Goal: Obtain resource: Obtain resource

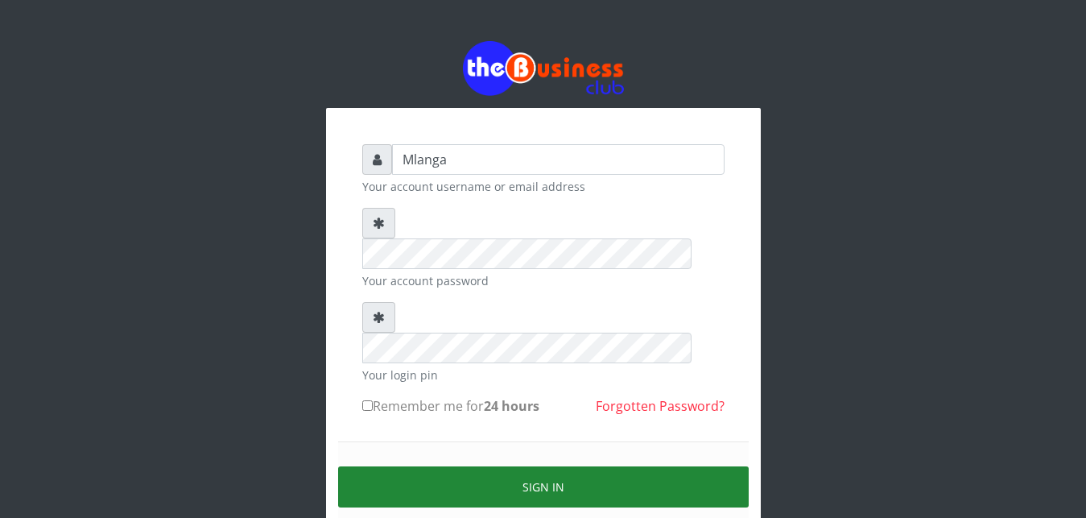
click at [583, 466] on button "Sign in" at bounding box center [543, 486] width 411 height 41
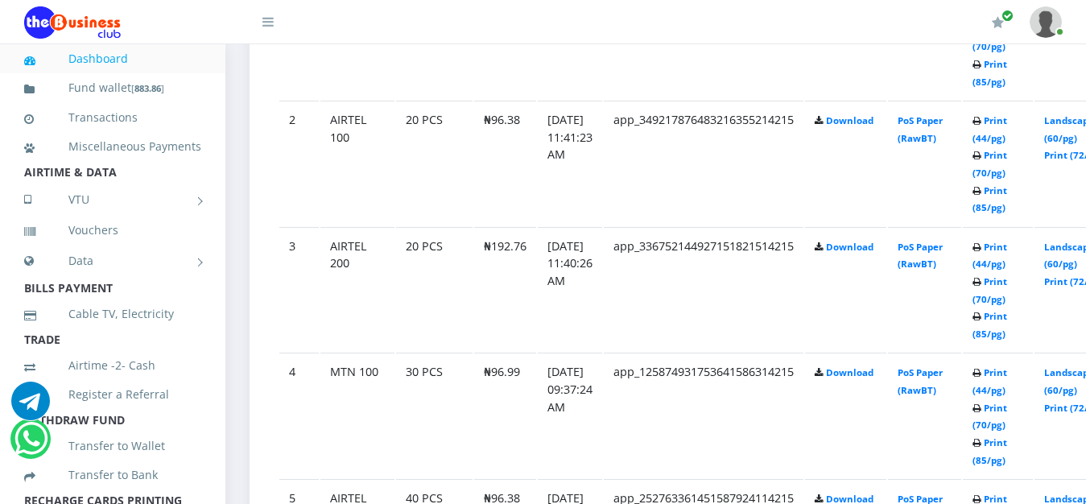
scroll to position [1026, 0]
click at [1007, 248] on link "Print (44/pg)" at bounding box center [989, 255] width 35 height 30
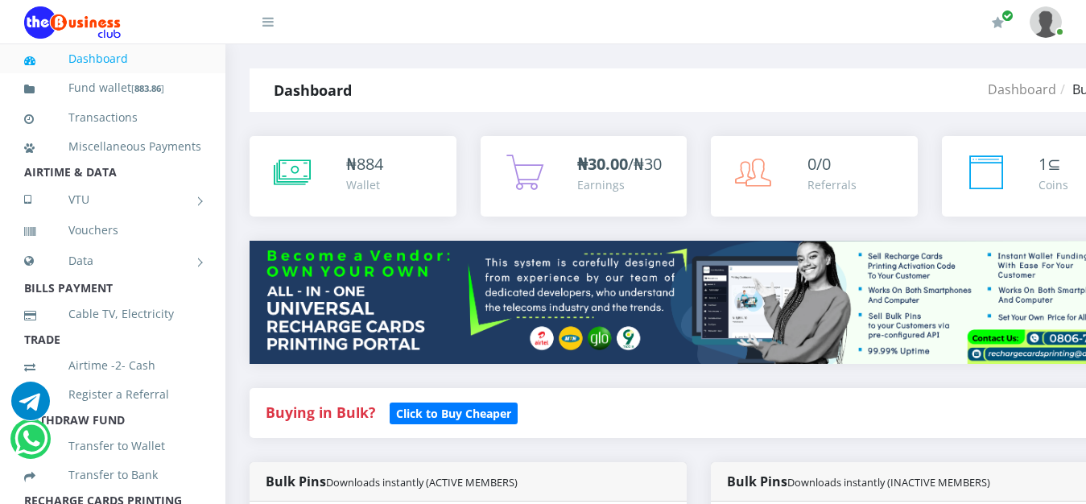
scroll to position [1026, 0]
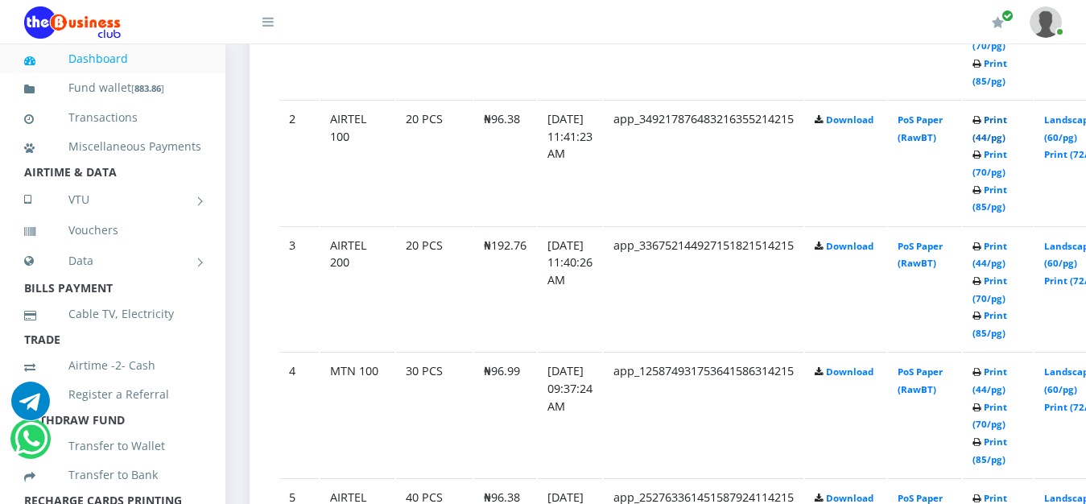
click at [1007, 121] on link "Print (44/pg)" at bounding box center [989, 128] width 35 height 30
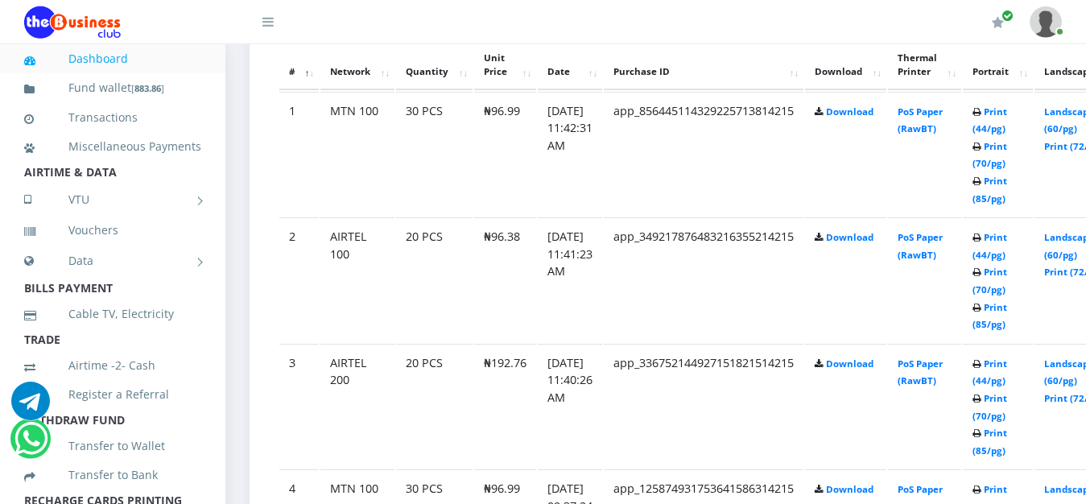
scroll to position [903, 0]
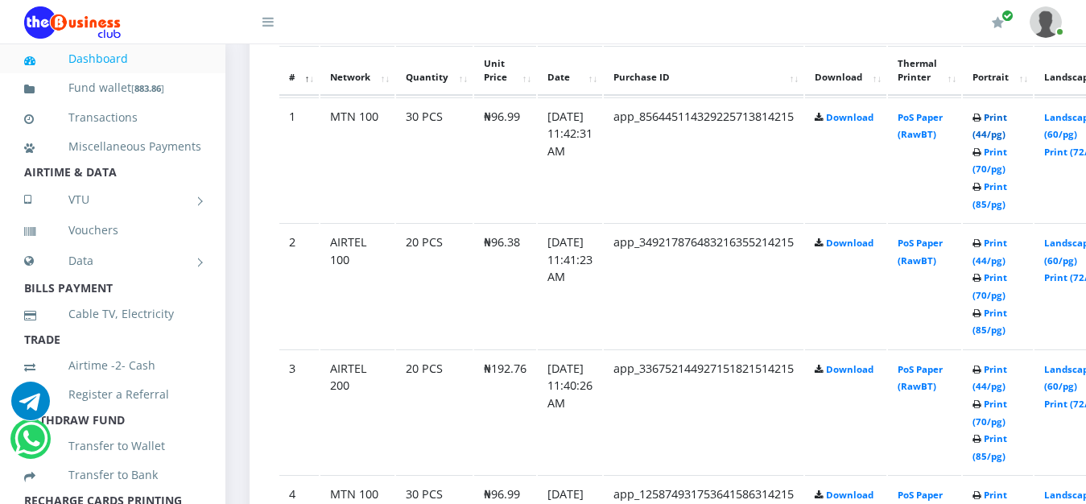
click at [1007, 121] on link "Print (44/pg)" at bounding box center [989, 126] width 35 height 30
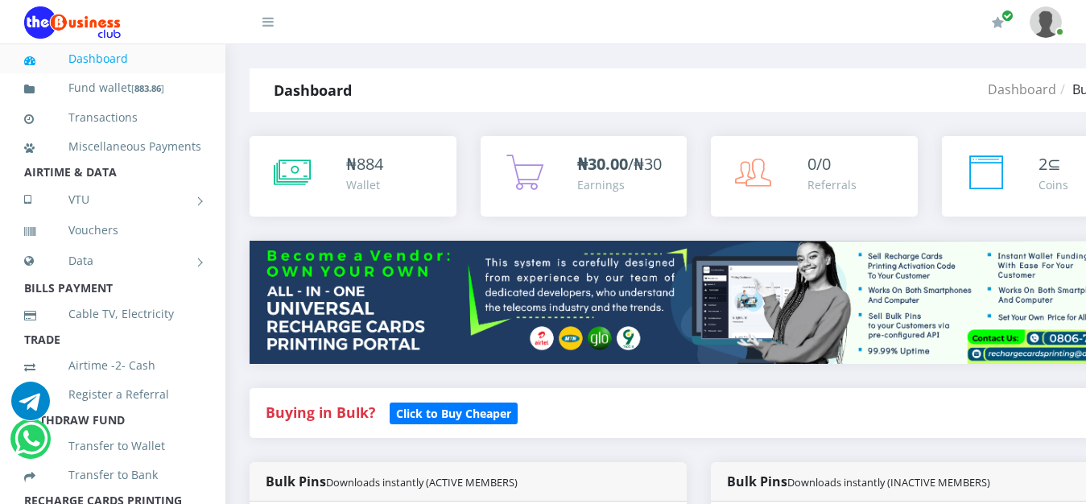
scroll to position [903, 0]
